Goal: Find contact information: Find contact information

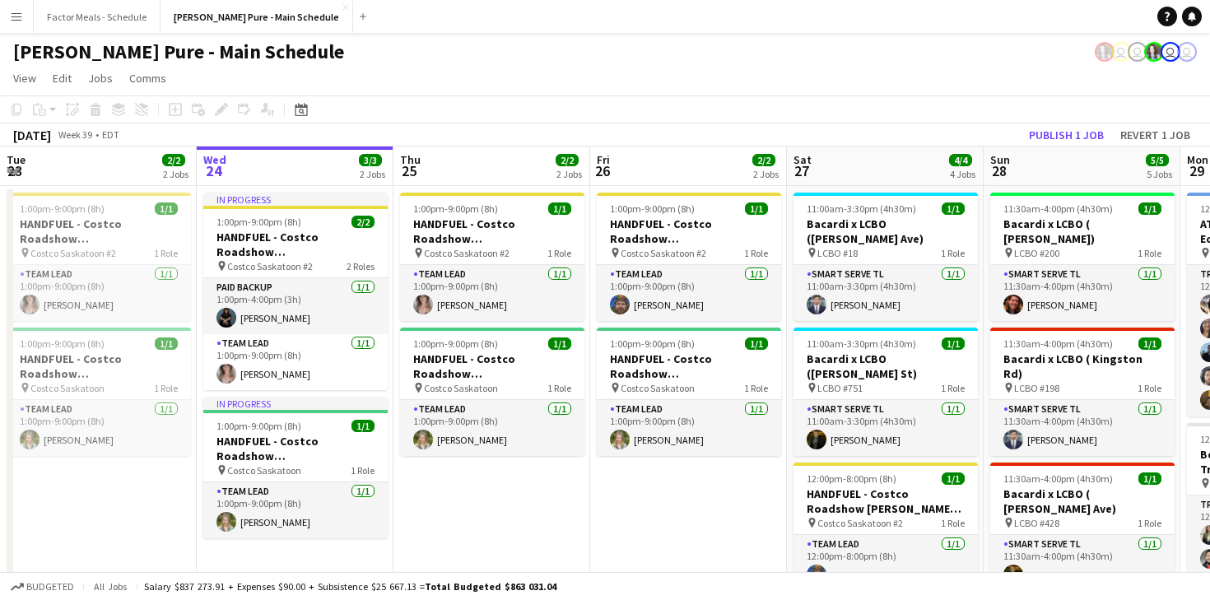
scroll to position [0, 679]
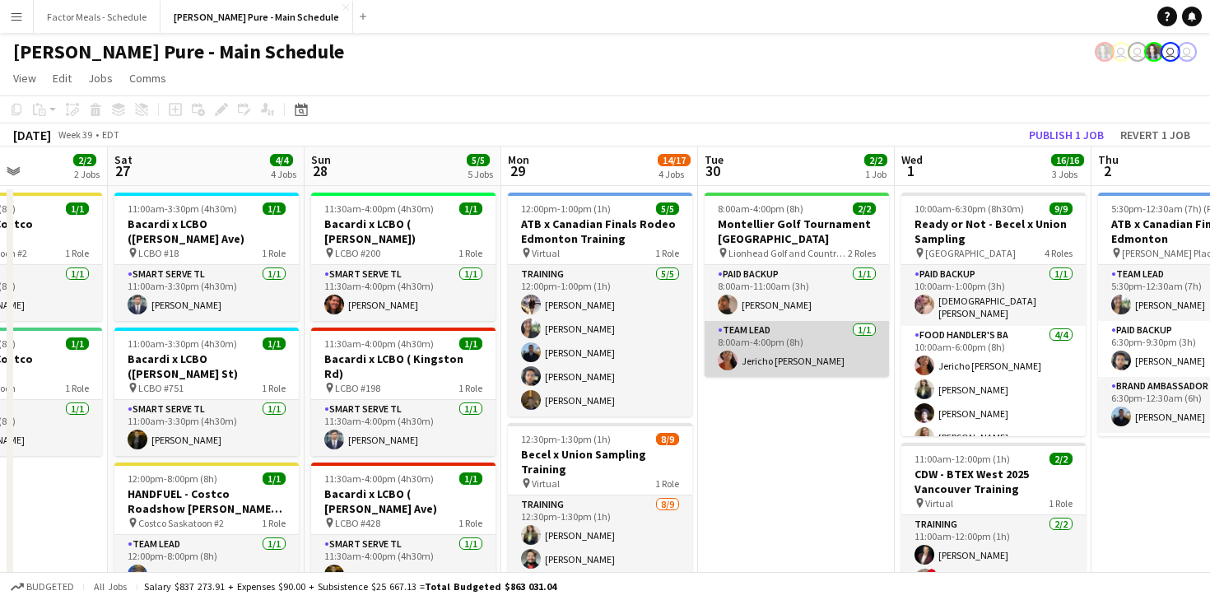
click at [718, 360] on app-user-avatar at bounding box center [728, 361] width 20 height 20
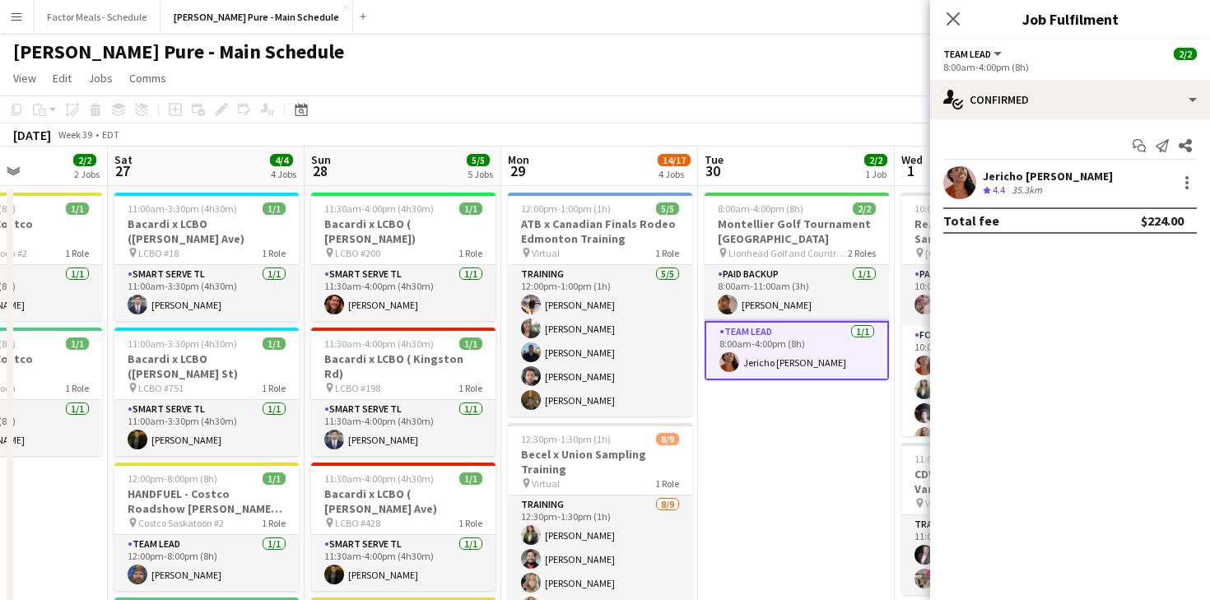
click at [958, 177] on app-user-avatar at bounding box center [959, 182] width 33 height 33
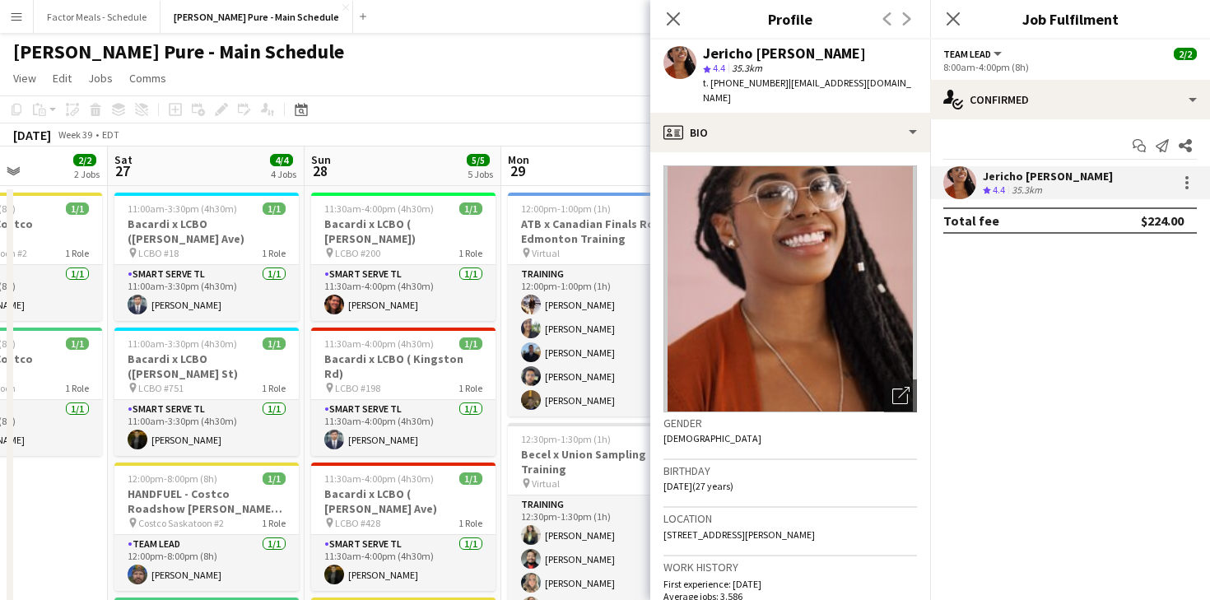
click at [742, 54] on div "Jericho [PERSON_NAME]" at bounding box center [784, 53] width 163 height 15
copy div "Jericho [PERSON_NAME]"
click at [727, 86] on span "t. [PHONE_NUMBER]" at bounding box center [746, 83] width 86 height 12
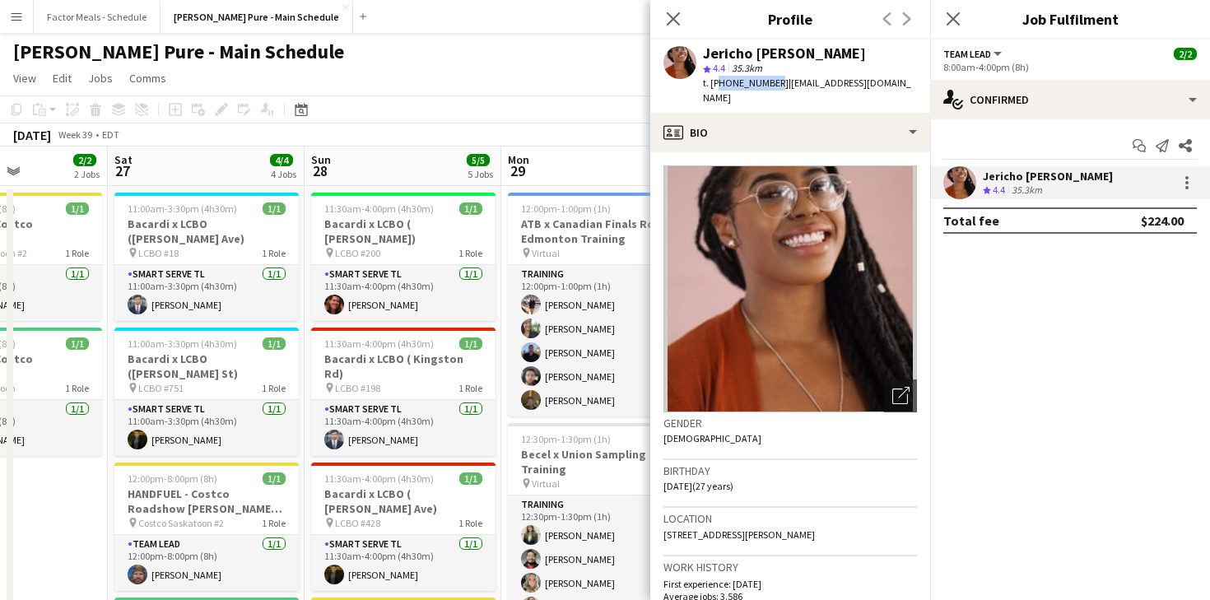
click at [727, 86] on span "t. [PHONE_NUMBER]" at bounding box center [746, 83] width 86 height 12
copy span "14374229770"
click at [671, 19] on icon at bounding box center [673, 19] width 16 height 16
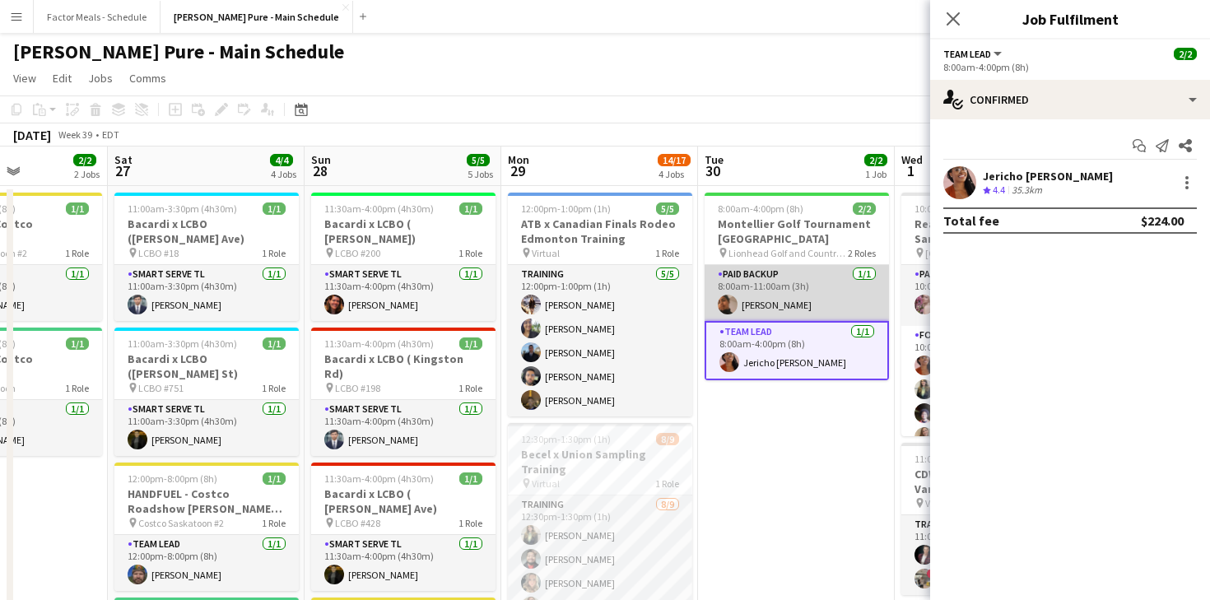
click at [725, 304] on app-user-avatar at bounding box center [728, 305] width 20 height 20
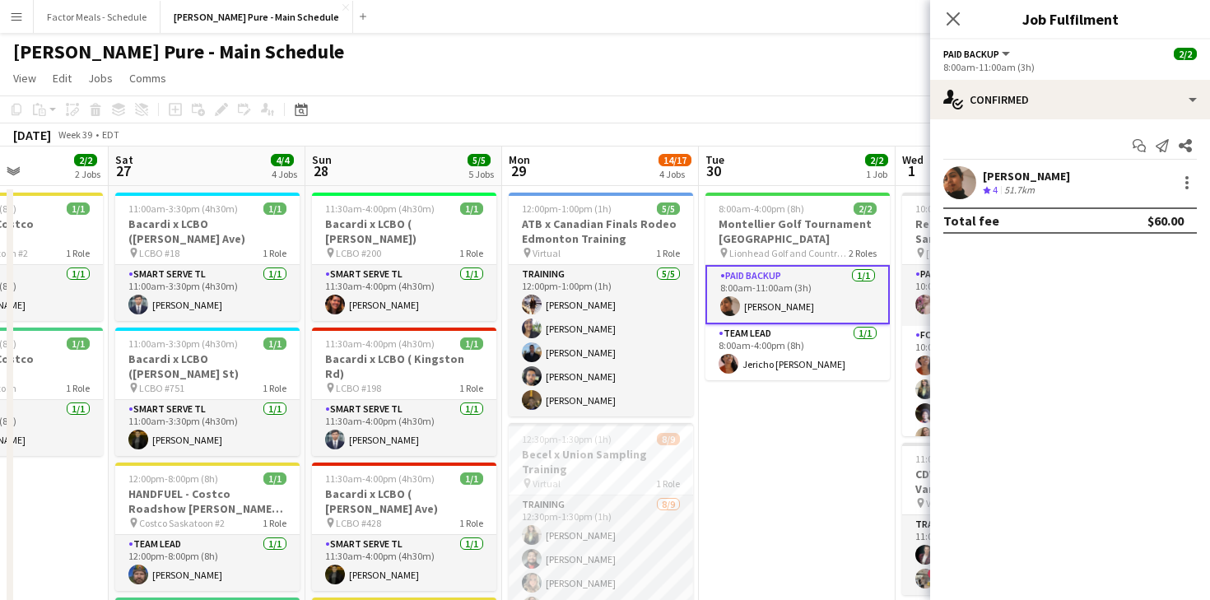
click at [959, 174] on app-user-avatar at bounding box center [959, 182] width 33 height 33
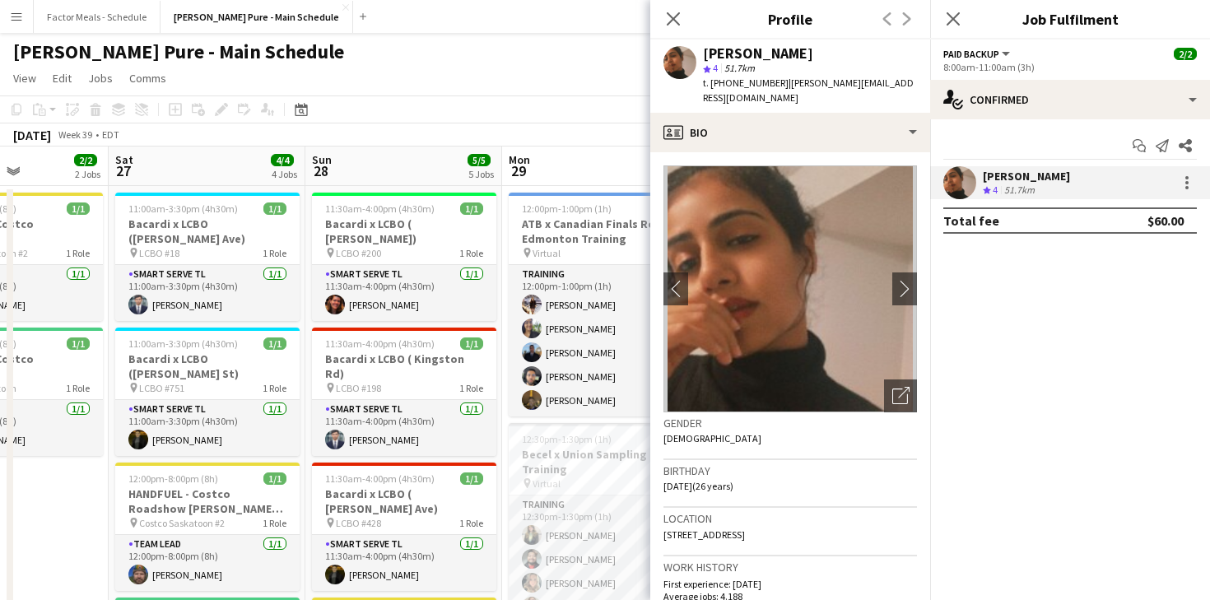
click at [746, 58] on div "[PERSON_NAME]" at bounding box center [758, 53] width 110 height 15
copy div "[PERSON_NAME]"
click at [750, 85] on span "t. [PHONE_NUMBER]" at bounding box center [746, 83] width 86 height 12
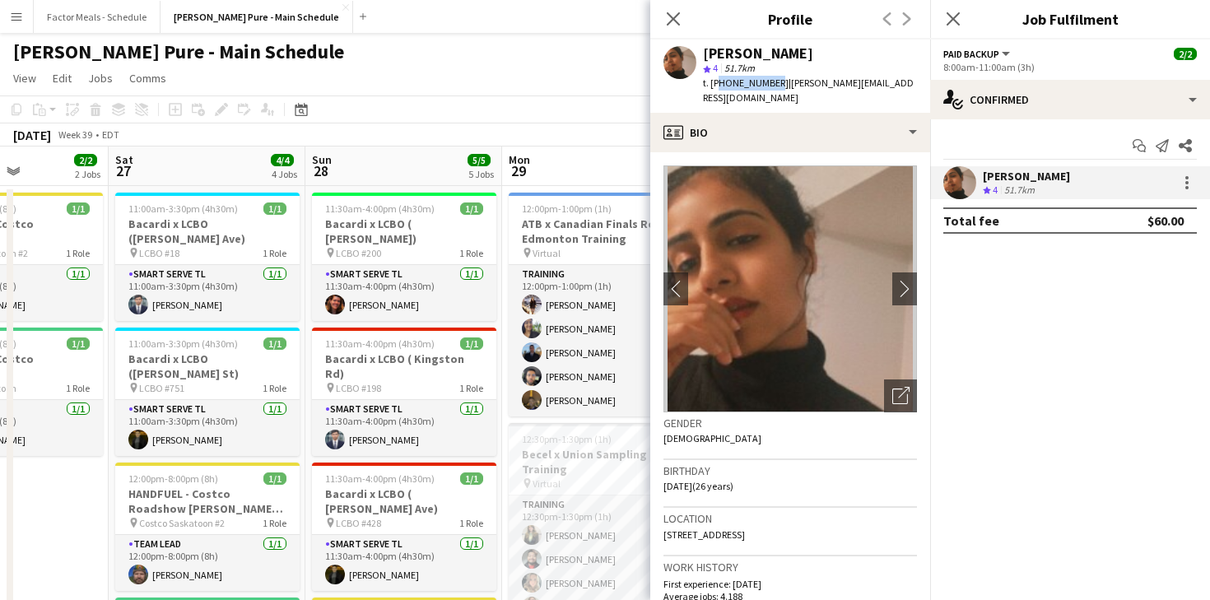
click at [750, 85] on span "t. [PHONE_NUMBER]" at bounding box center [746, 83] width 86 height 12
copy span "16478324238"
click at [667, 18] on icon "Close pop-in" at bounding box center [673, 19] width 16 height 16
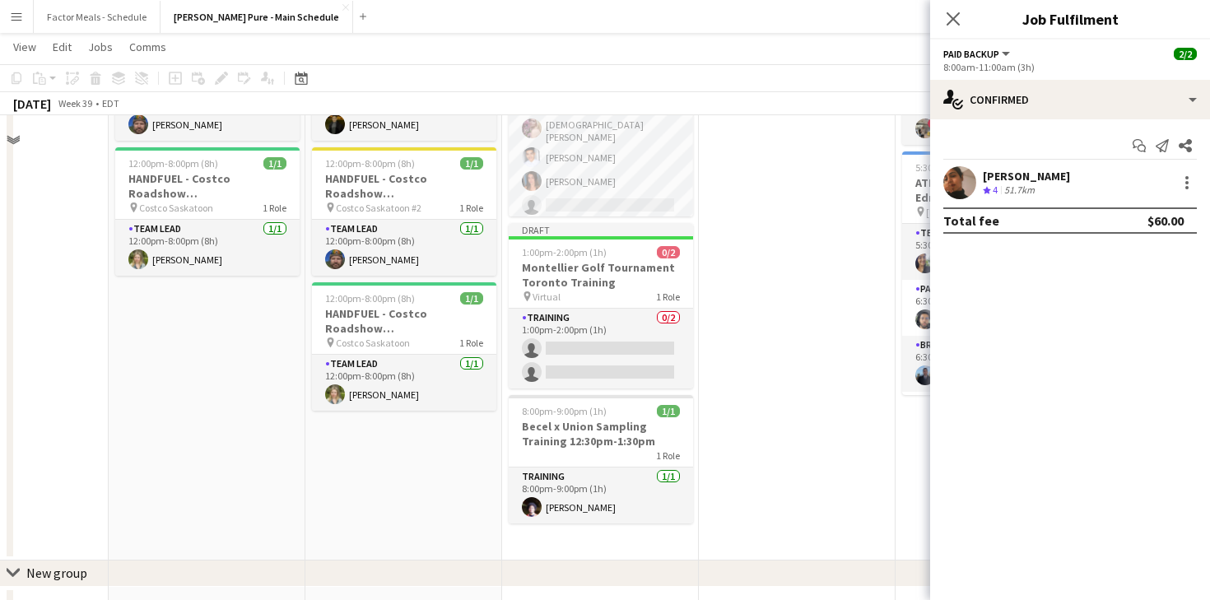
scroll to position [450, 0]
